Goal: Complete application form

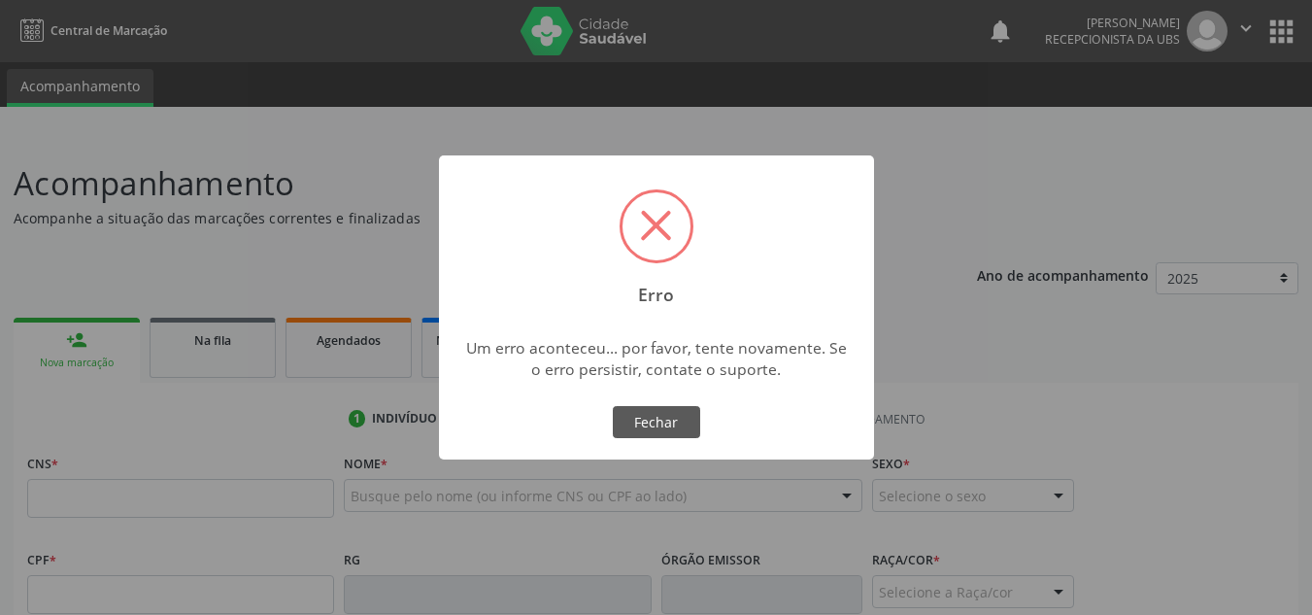
scroll to position [194, 0]
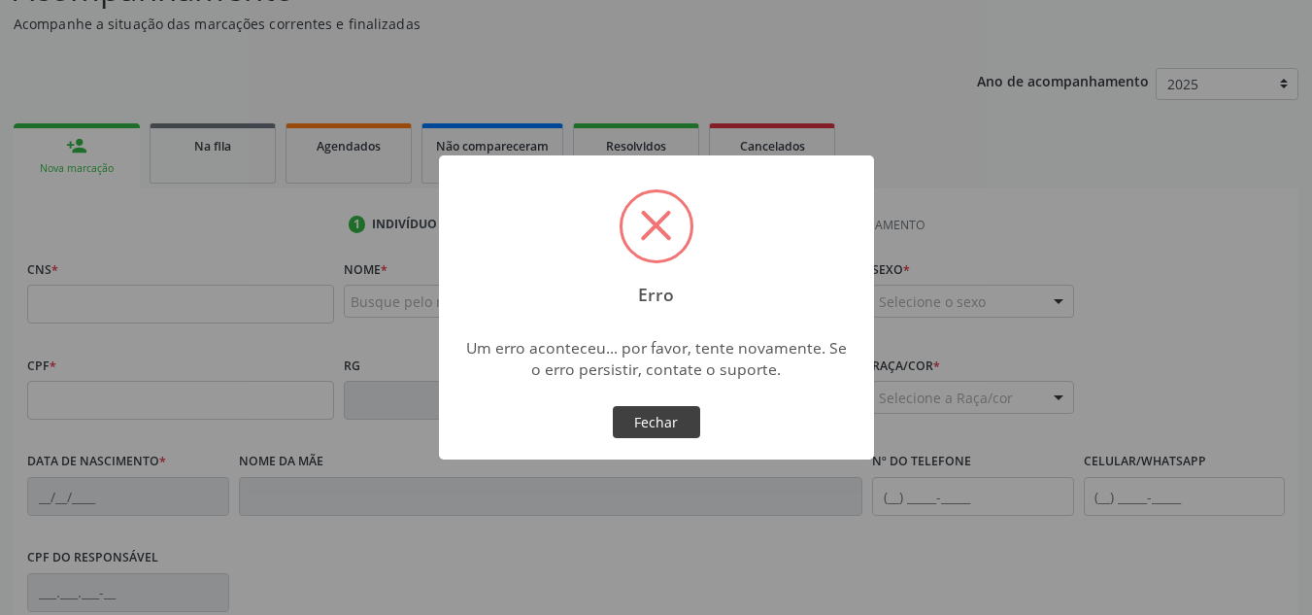
click at [674, 422] on button "Fechar" at bounding box center [656, 422] width 87 height 33
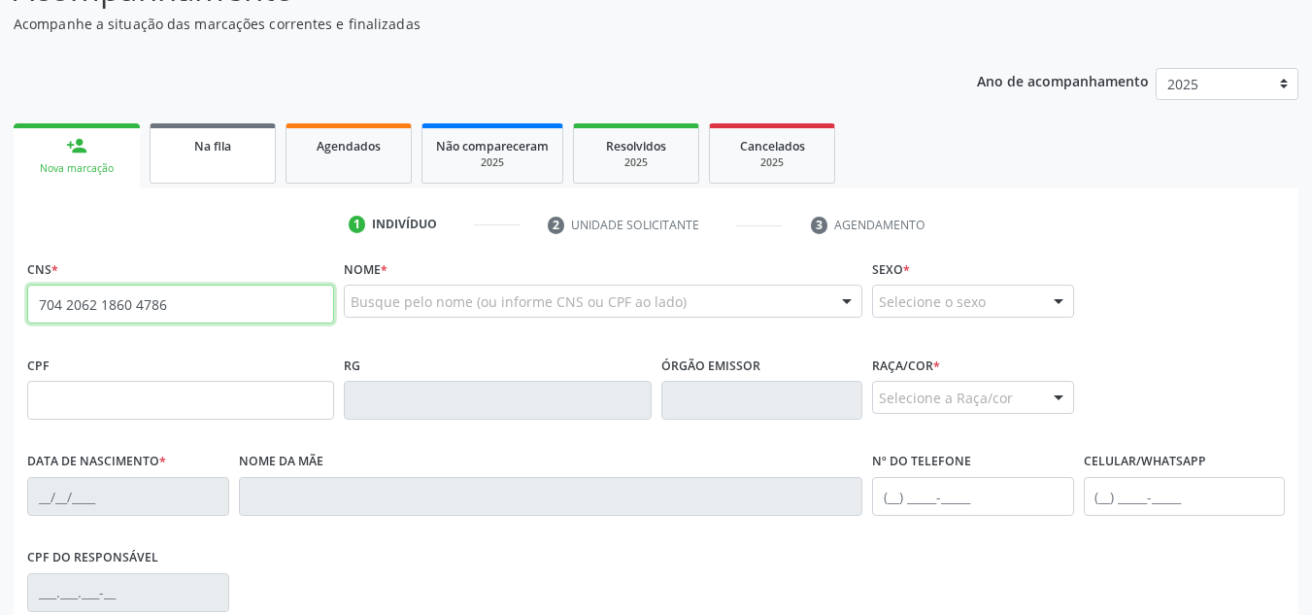
type input "704 2062 1860 4786"
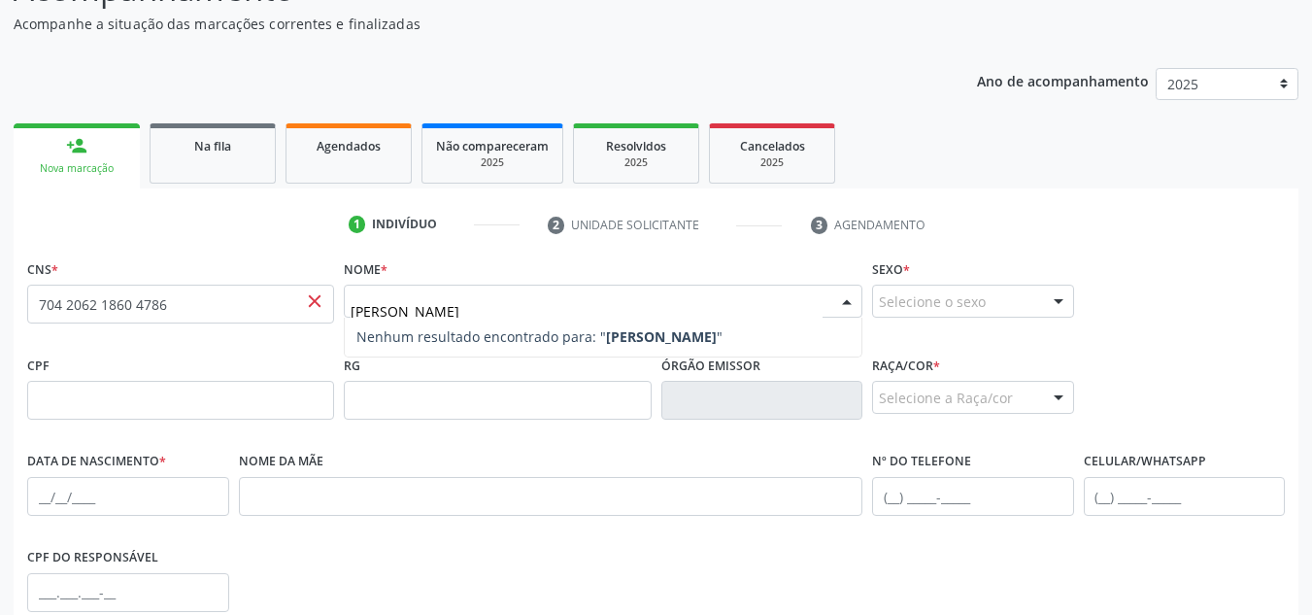
click at [629, 338] on strong "[PERSON_NAME]" at bounding box center [661, 336] width 111 height 18
type input "[PERSON_NAME]"
click at [979, 310] on div "Selecione o sexo" at bounding box center [973, 301] width 202 height 33
type input "[PERSON_NAME]"
click at [502, 311] on input "[PERSON_NAME]" at bounding box center [587, 310] width 472 height 39
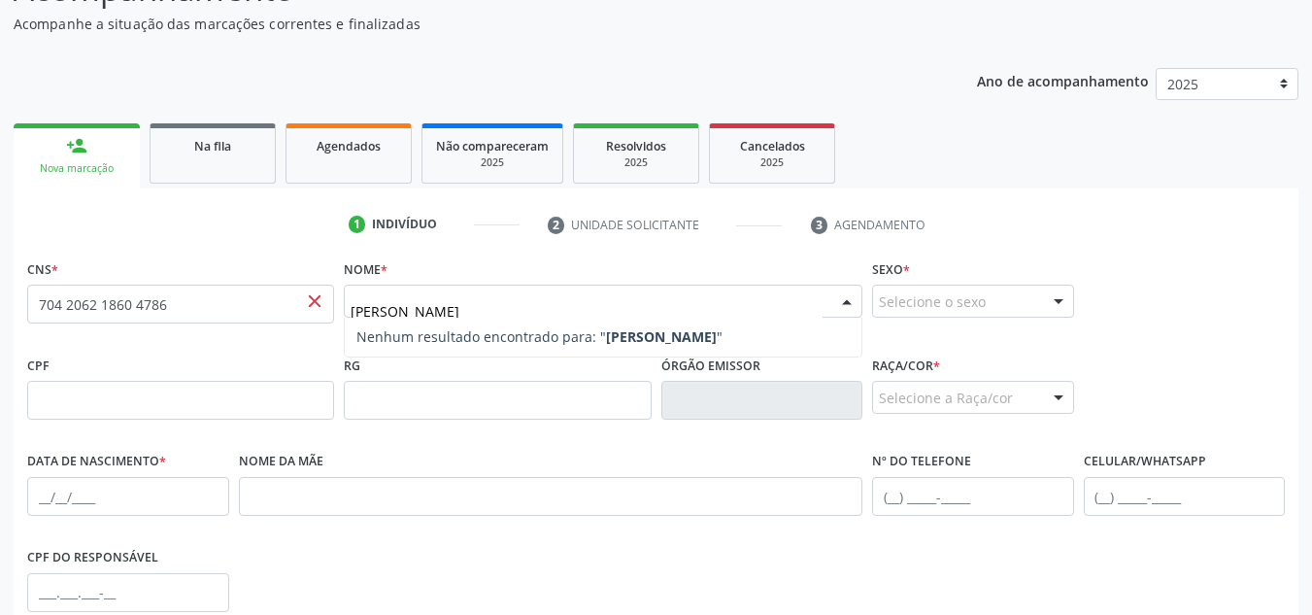
click at [502, 311] on input "[PERSON_NAME]" at bounding box center [587, 310] width 472 height 39
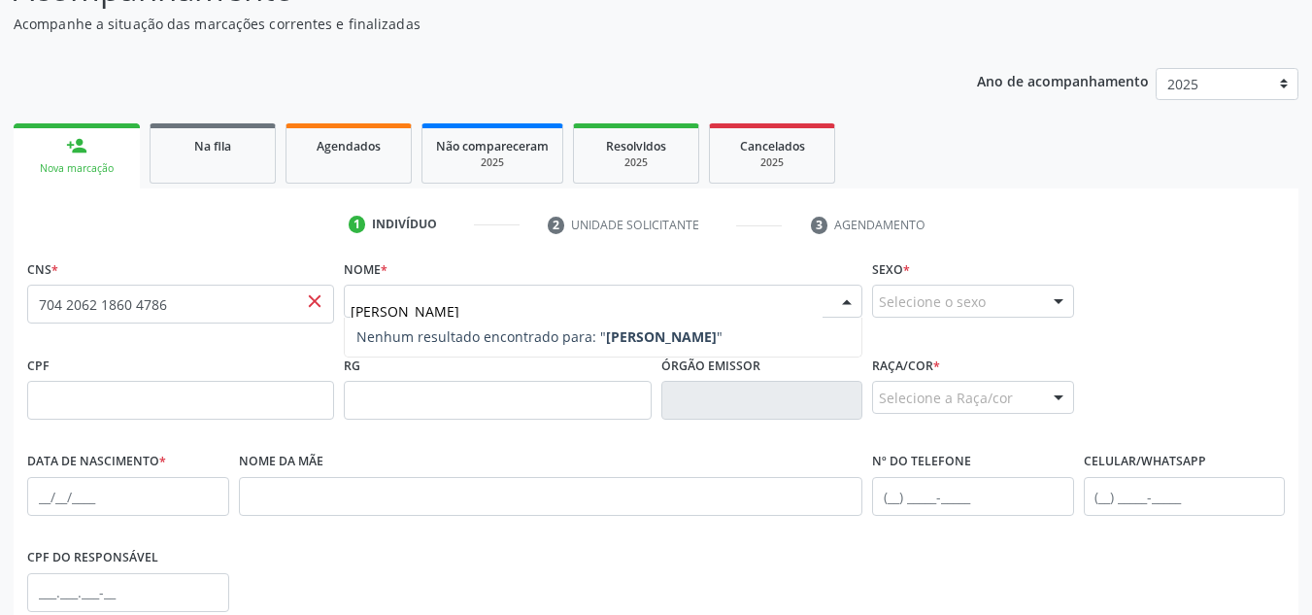
click at [641, 343] on strong "[PERSON_NAME]" at bounding box center [661, 336] width 111 height 18
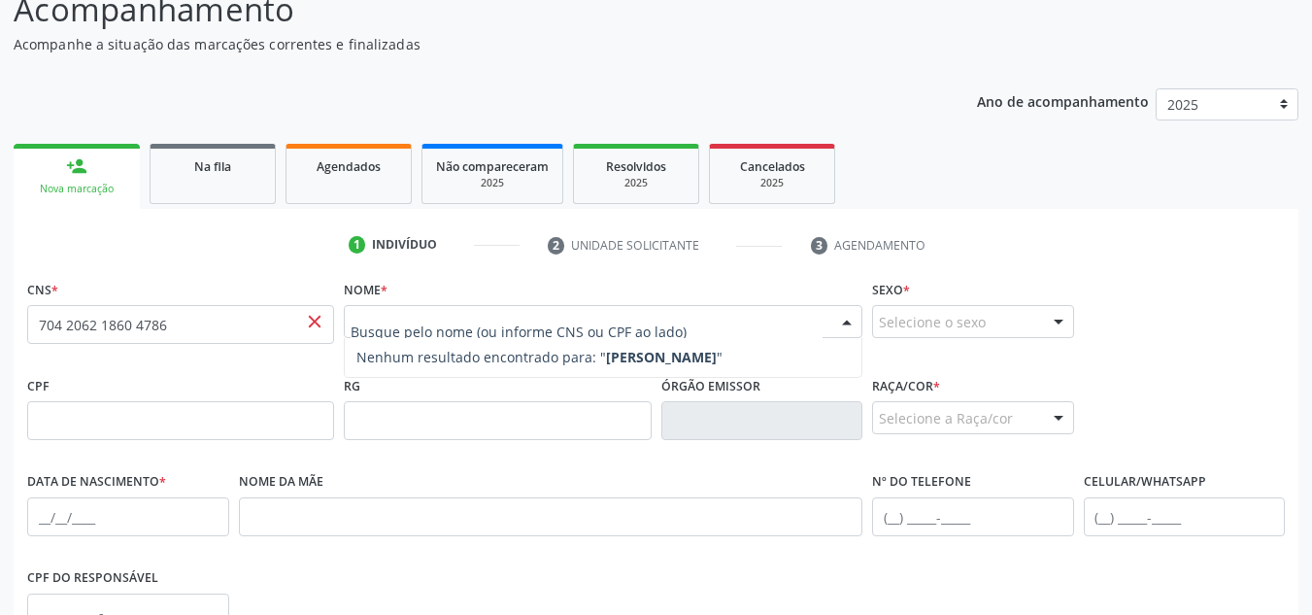
click at [607, 299] on div "Nome * Nenhum resultado encontrado para: " [PERSON_NAME] " Não há nenhuma opção…" at bounding box center [603, 313] width 519 height 76
